Goal: Information Seeking & Learning: Learn about a topic

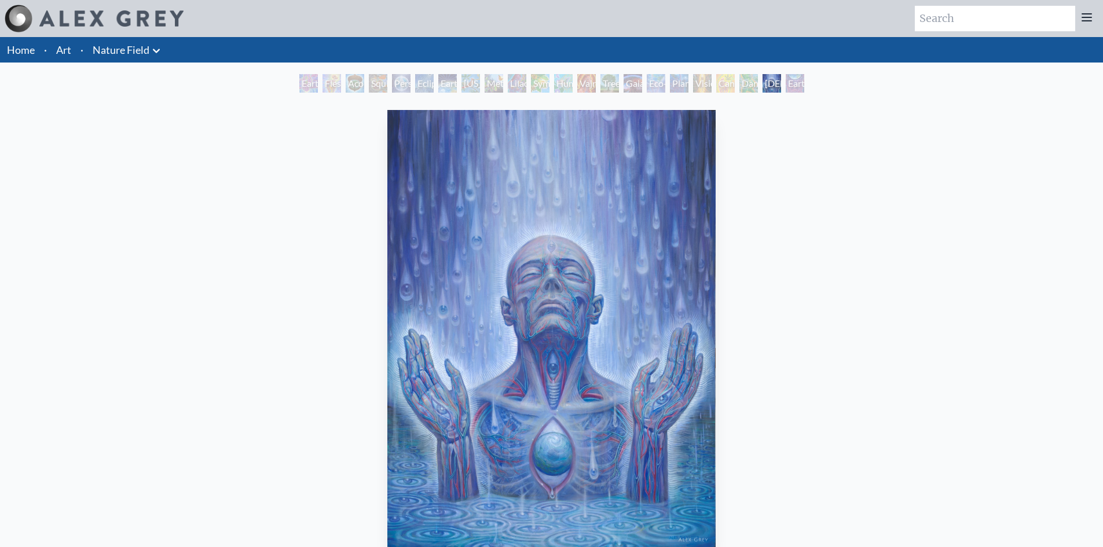
click at [299, 87] on div "Earth Witness" at bounding box center [308, 83] width 19 height 19
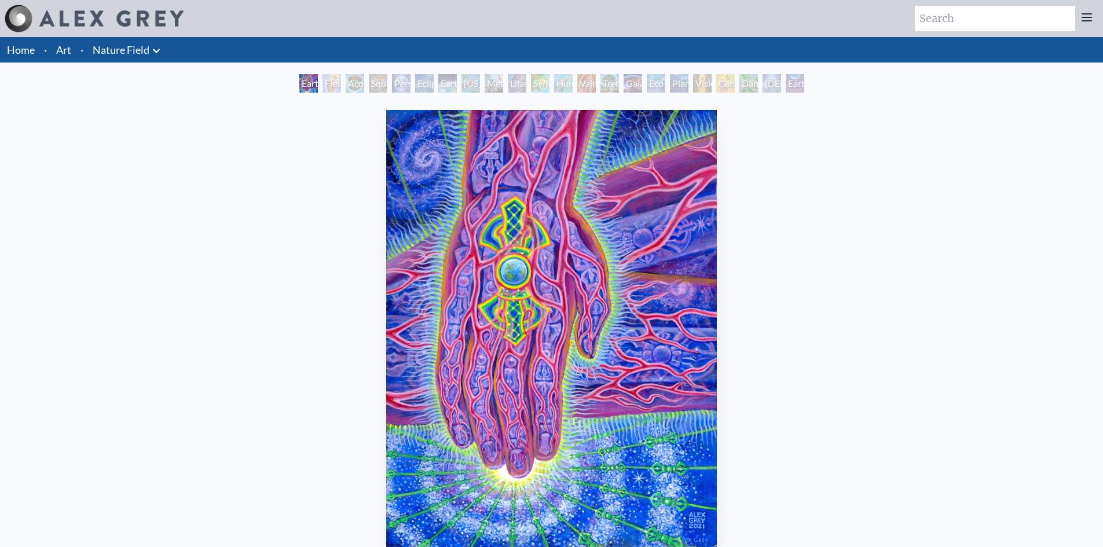
click at [341, 87] on div "Flesh of the Gods" at bounding box center [332, 83] width 19 height 19
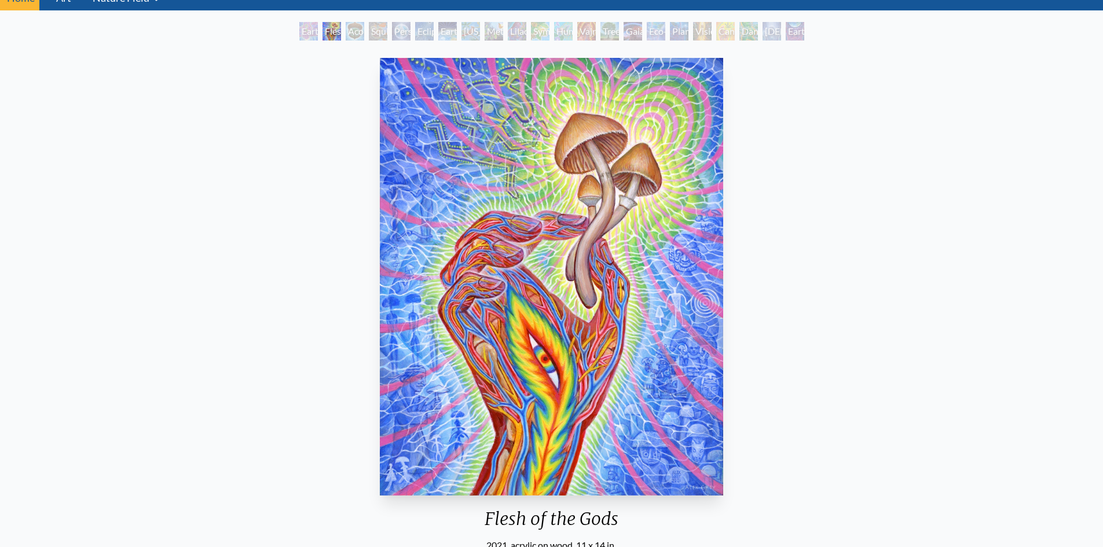
scroll to position [77, 0]
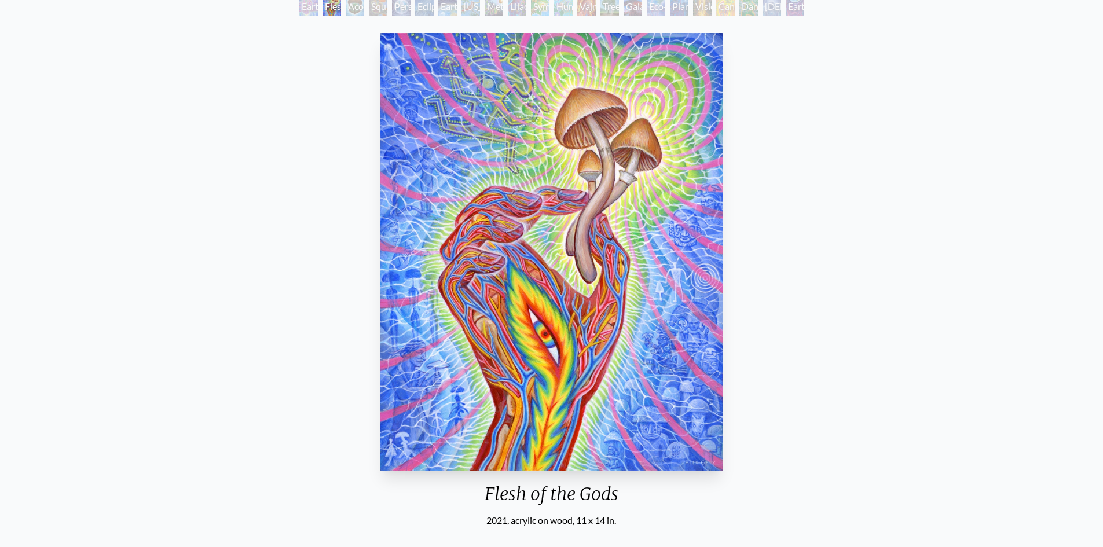
click at [350, 12] on div "Acorn Dream" at bounding box center [355, 6] width 19 height 19
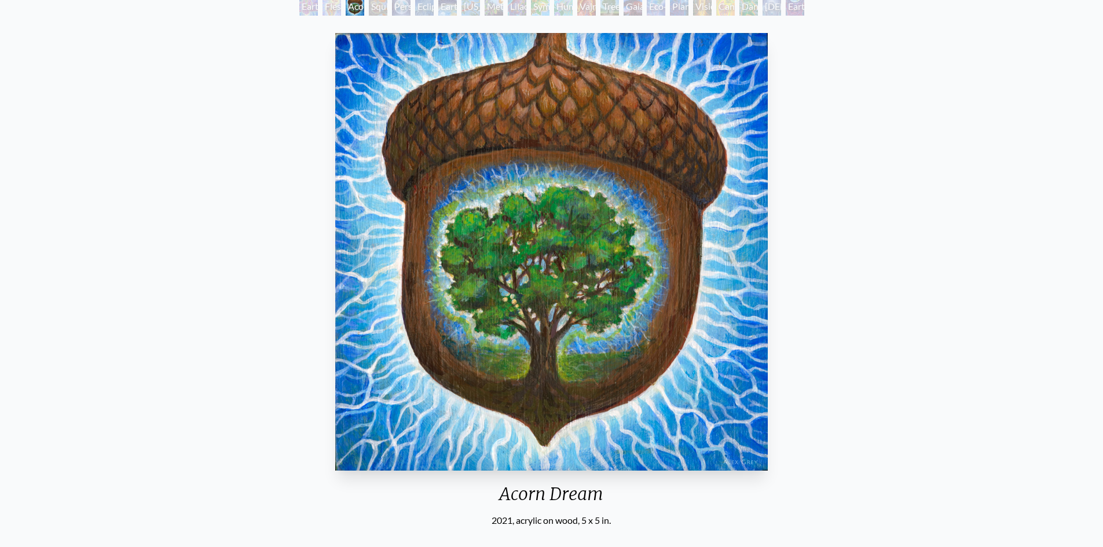
click at [400, 8] on div "Person Planet" at bounding box center [401, 6] width 19 height 19
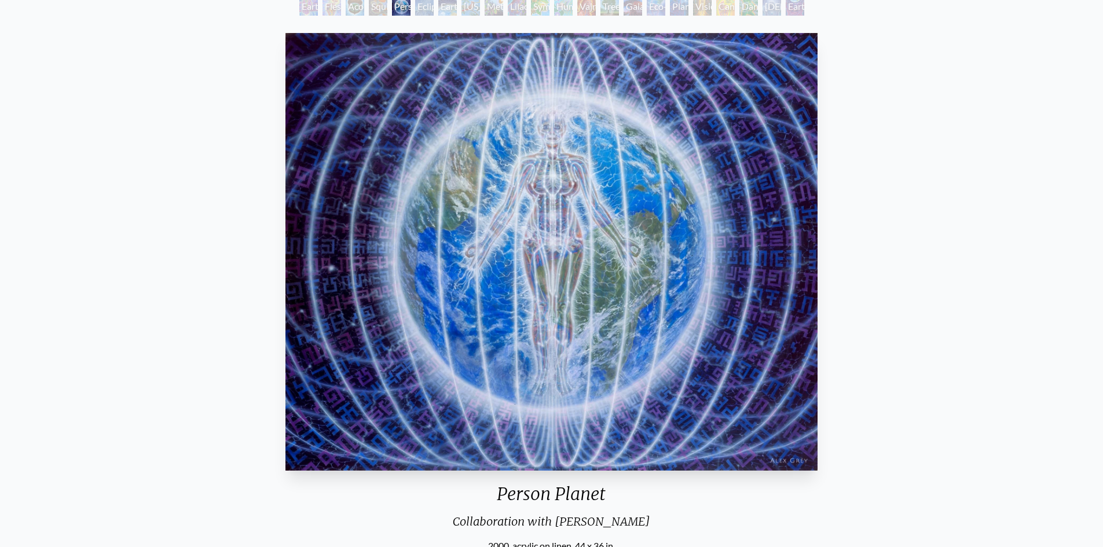
click at [447, 7] on div "Earth Energies" at bounding box center [447, 6] width 19 height 19
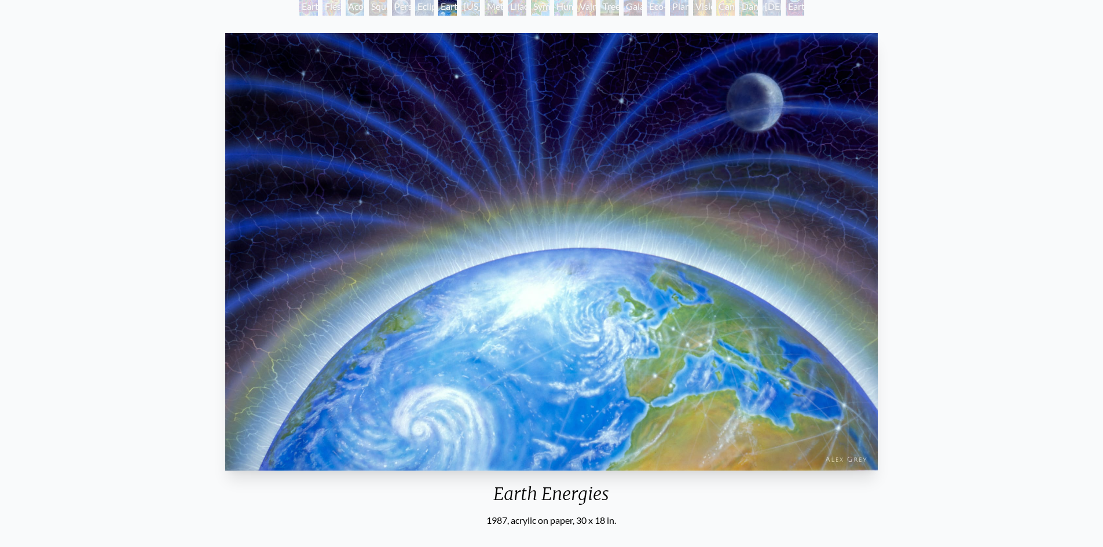
click at [467, 13] on div "[US_STATE] Song" at bounding box center [471, 6] width 19 height 19
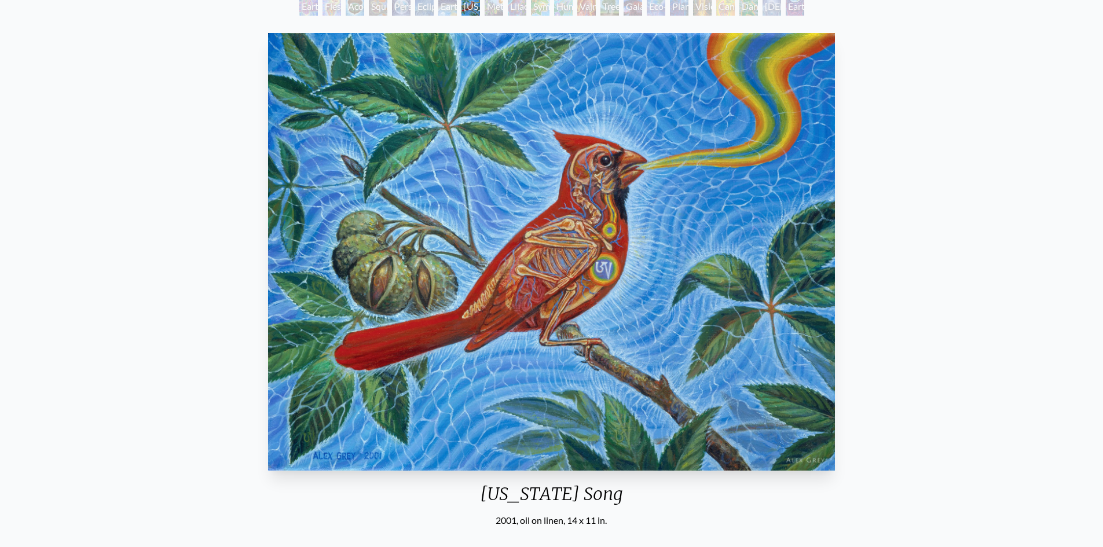
click at [501, 10] on div "Metamorphosis" at bounding box center [494, 6] width 19 height 19
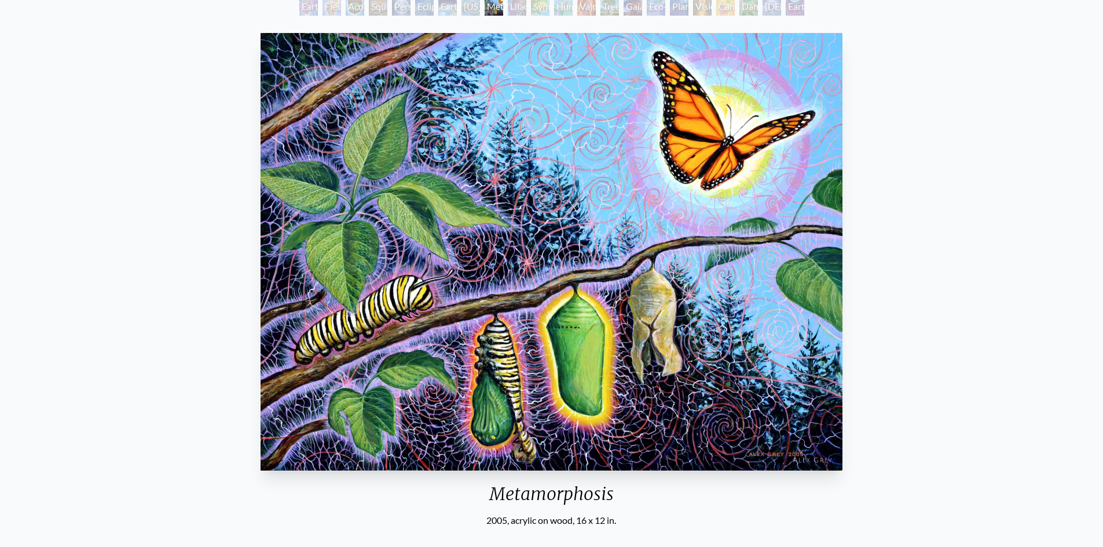
click at [542, 9] on div "Symbiosis: Gall Wasp & Oak Tree" at bounding box center [540, 6] width 19 height 19
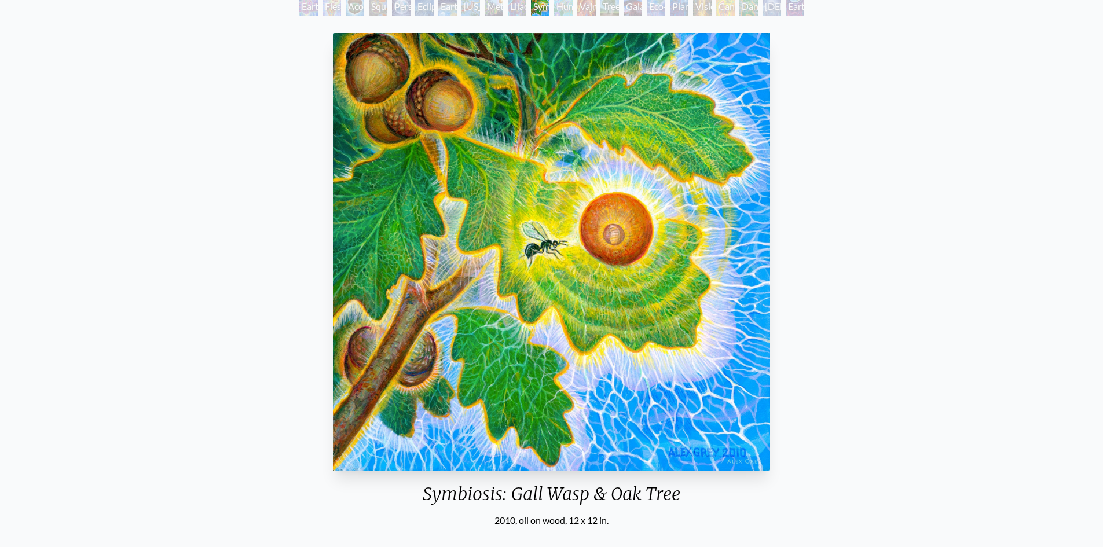
click at [619, 6] on div "Tree & Person" at bounding box center [610, 6] width 19 height 19
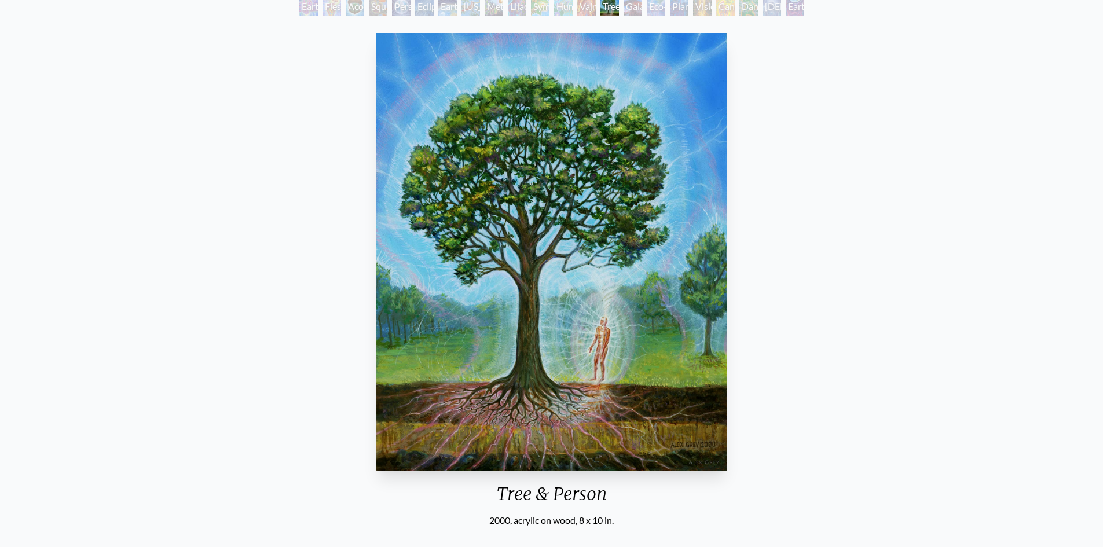
click at [654, 12] on div "Eco-Atlas" at bounding box center [656, 6] width 19 height 19
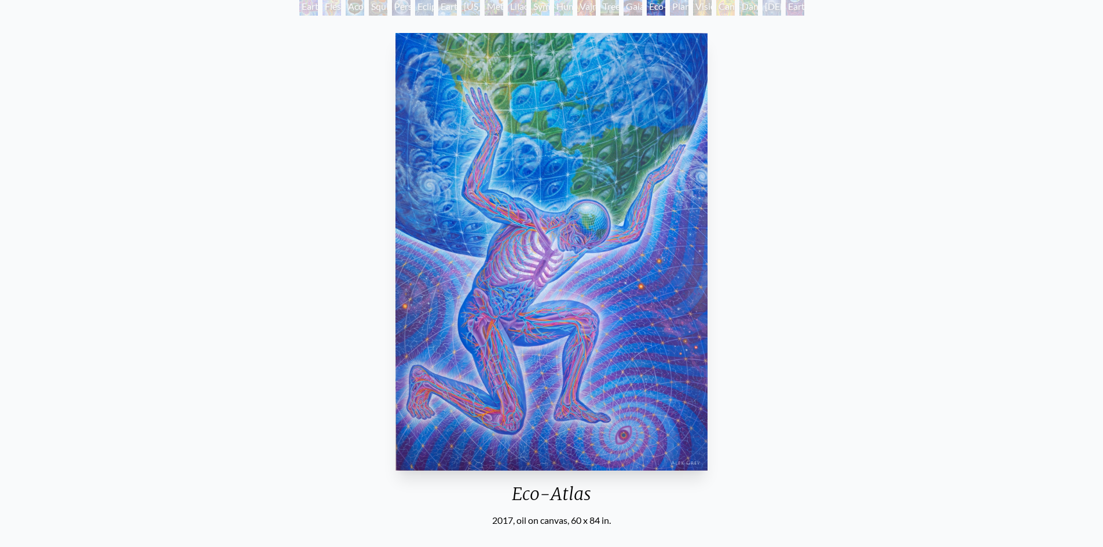
click at [689, 8] on div "Planetary Prayers" at bounding box center [679, 6] width 19 height 19
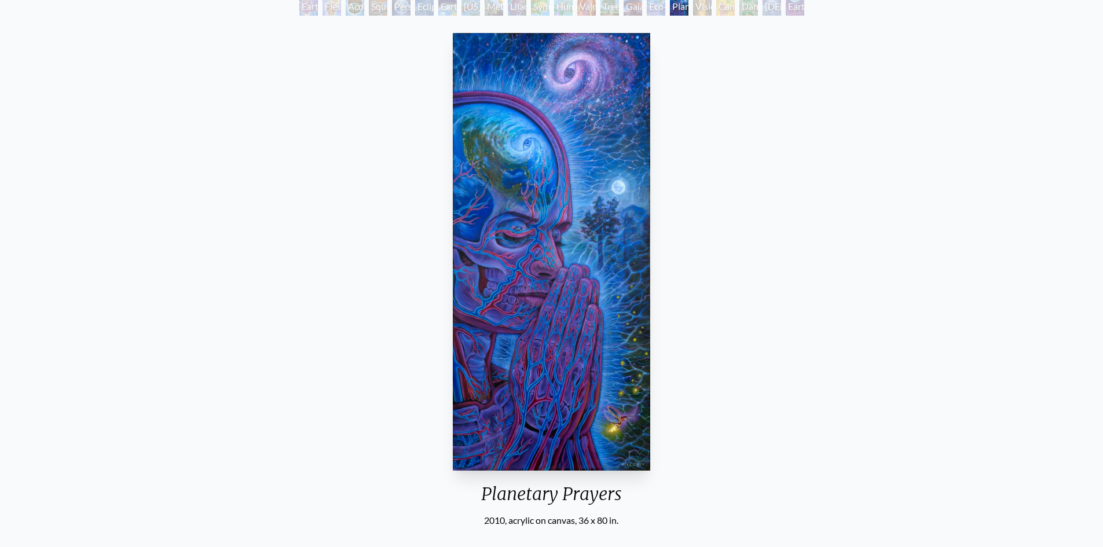
click at [730, 9] on div "Cannabis Mudra" at bounding box center [725, 6] width 19 height 19
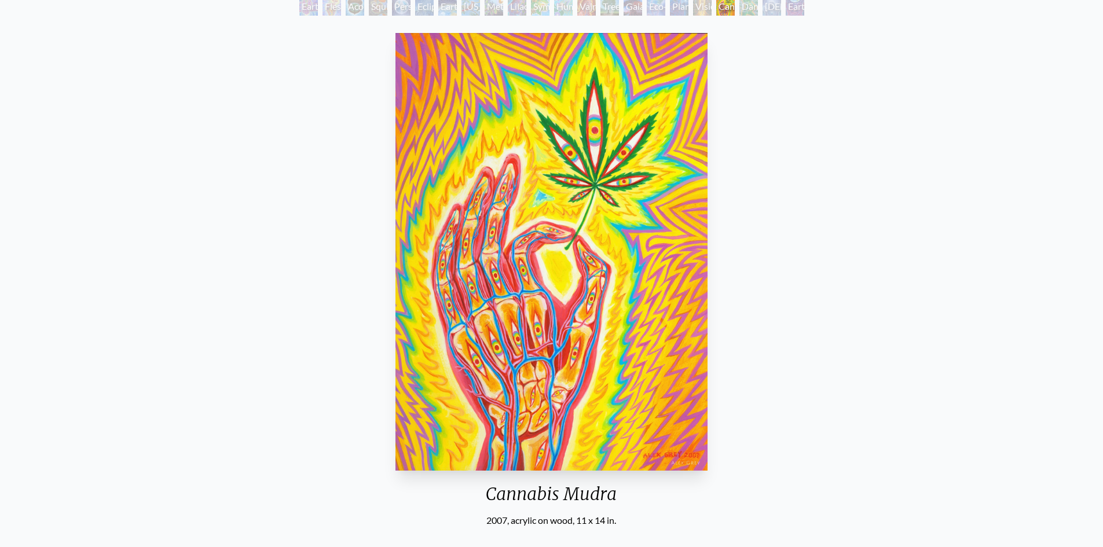
click at [771, 11] on div "[DEMOGRAPHIC_DATA] in the Ocean of Awareness" at bounding box center [772, 6] width 19 height 19
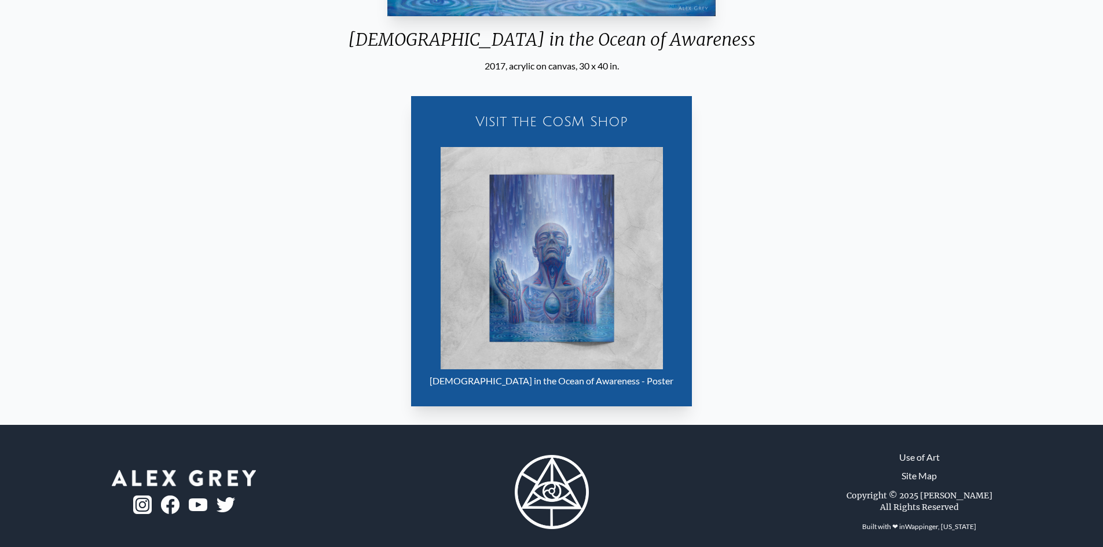
scroll to position [540, 0]
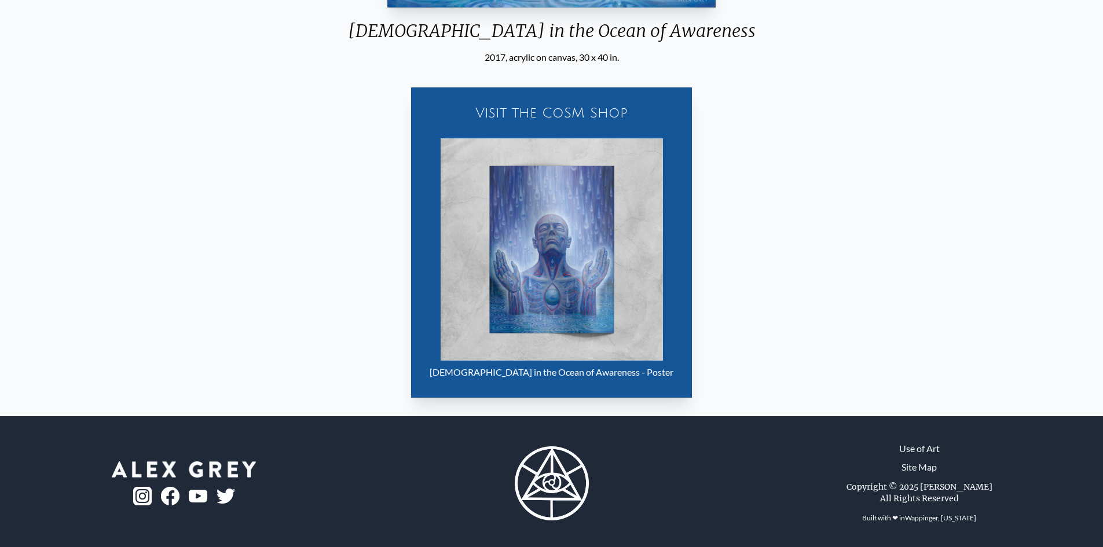
click at [559, 301] on img "21 / 22" at bounding box center [552, 249] width 222 height 222
